Goal: Information Seeking & Learning: Compare options

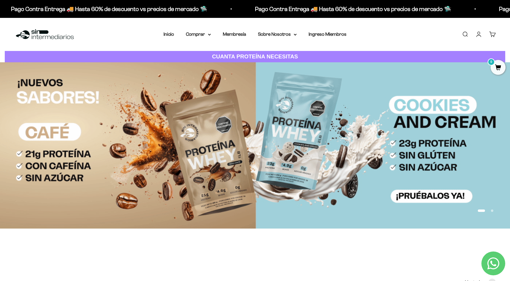
click at [382, 149] on img at bounding box center [255, 145] width 510 height 166
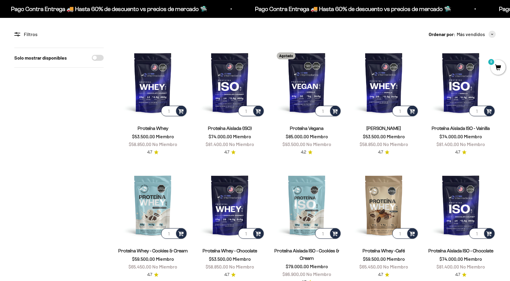
scroll to position [47, 0]
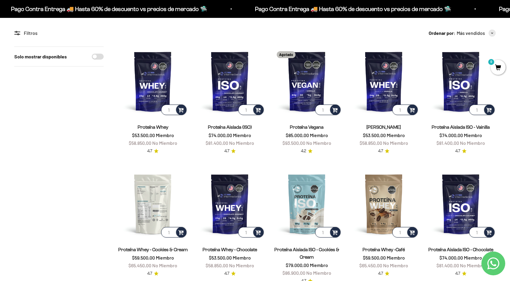
click at [156, 203] on img at bounding box center [153, 204] width 70 height 70
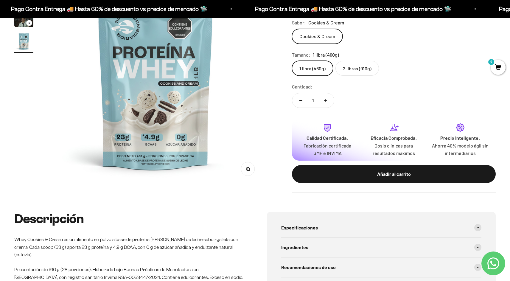
scroll to position [113, 0]
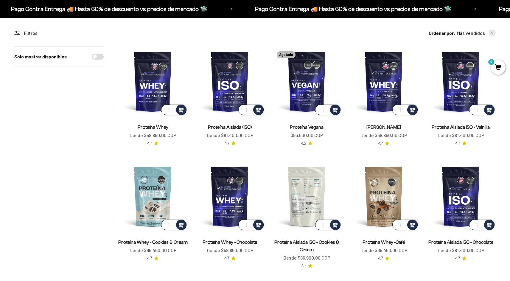
click at [307, 200] on img at bounding box center [307, 196] width 70 height 70
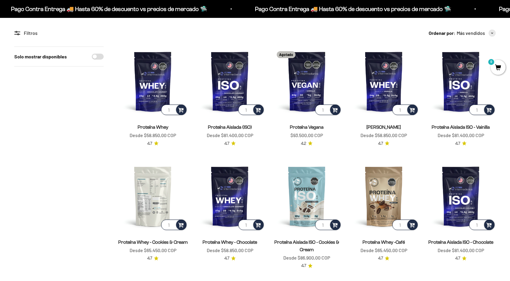
click at [149, 194] on img at bounding box center [153, 196] width 70 height 70
